Goal: Information Seeking & Learning: Learn about a topic

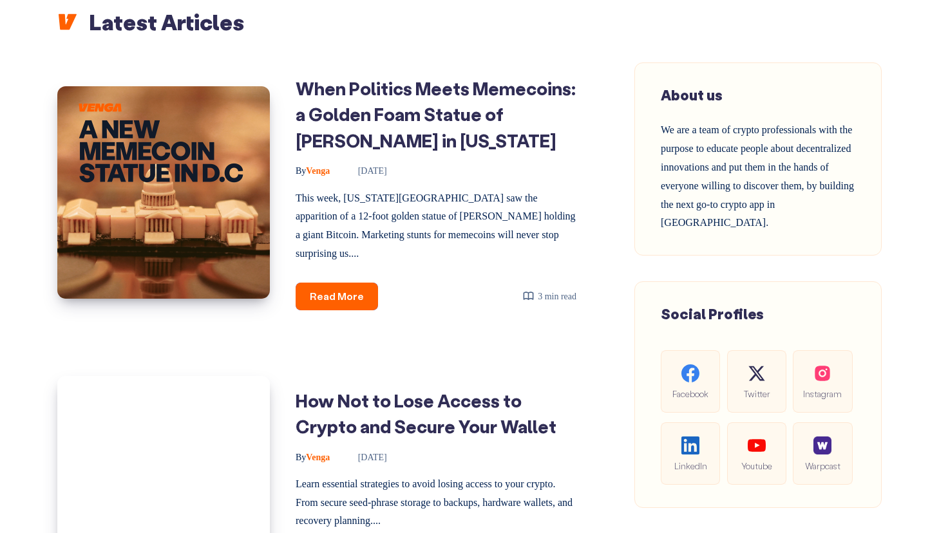
scroll to position [515, 0]
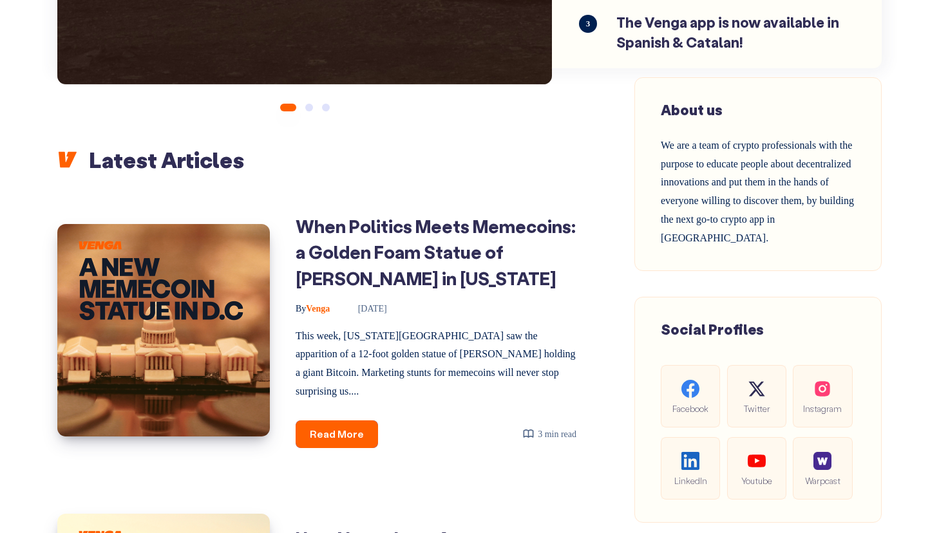
scroll to position [0, 0]
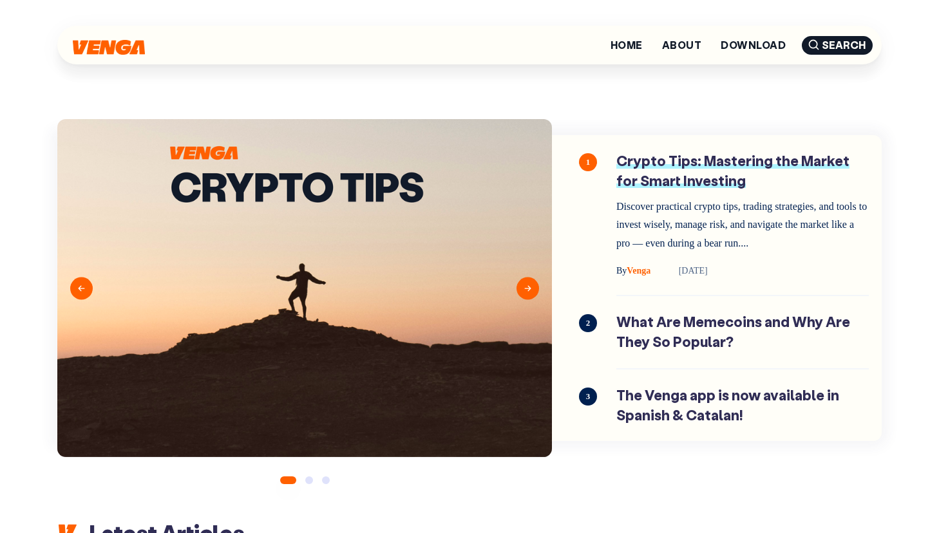
click at [677, 166] on link "Crypto Tips: Mastering the Market for Smart Investing" at bounding box center [742, 215] width 252 height 128
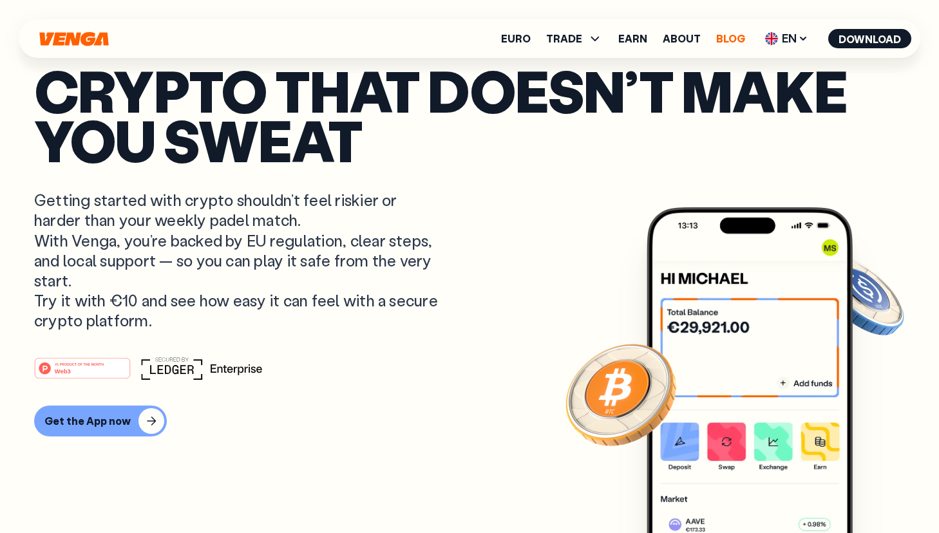
click at [730, 41] on link "Blog" at bounding box center [730, 38] width 29 height 10
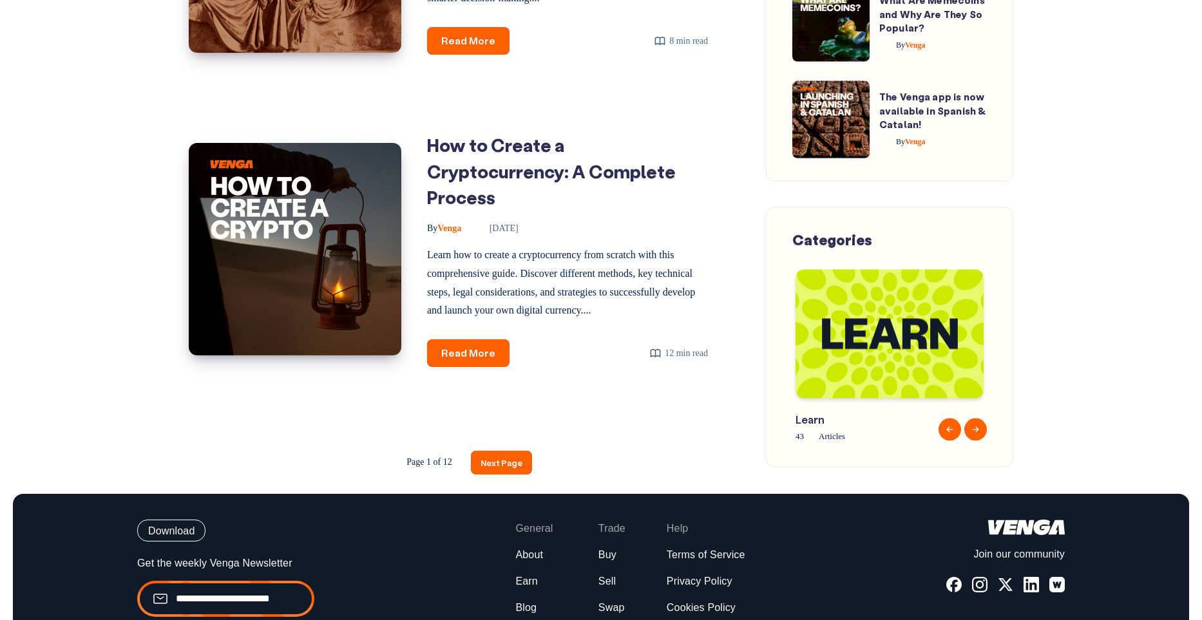
scroll to position [1875, 0]
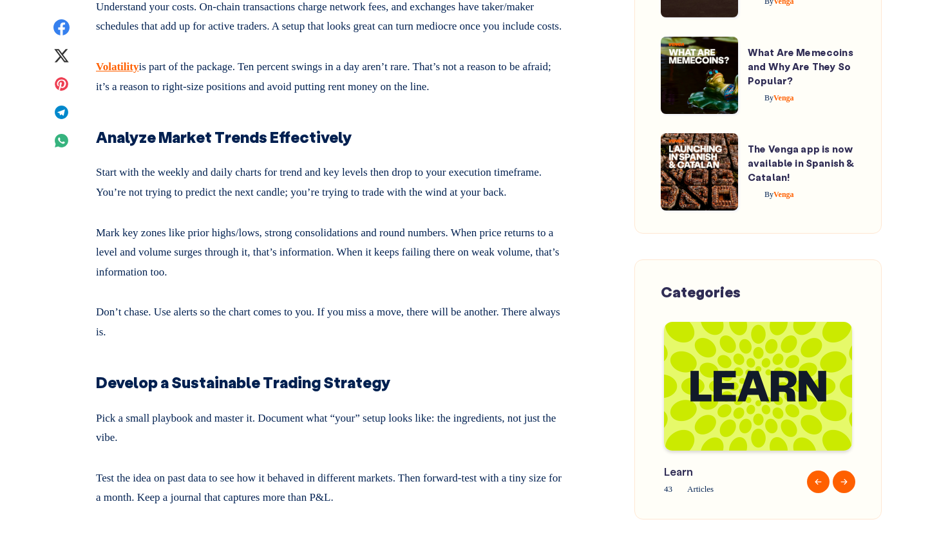
scroll to position [5970, 0]
